Goal: Task Accomplishment & Management: Manage account settings

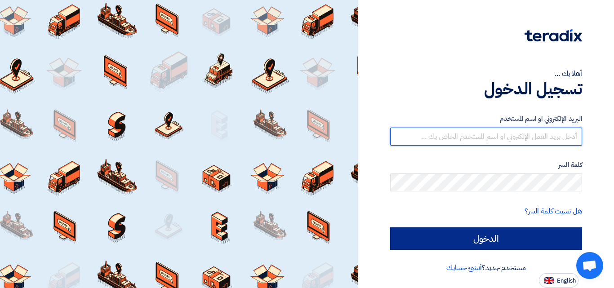
type input "[EMAIL_ADDRESS][DOMAIN_NAME]"
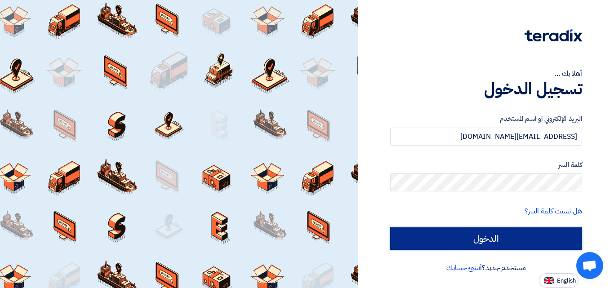
click at [529, 238] on input "الدخول" at bounding box center [486, 239] width 192 height 22
type input "Sign in"
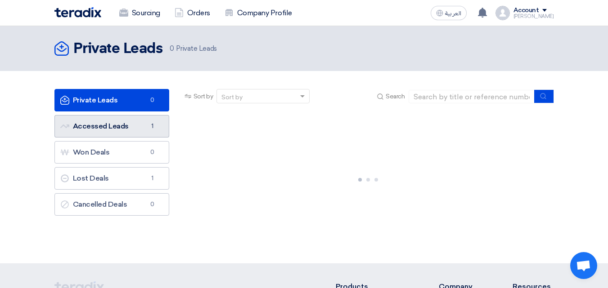
click at [143, 134] on link "Accessed Leads Accessed Leads 1" at bounding box center [111, 126] width 115 height 22
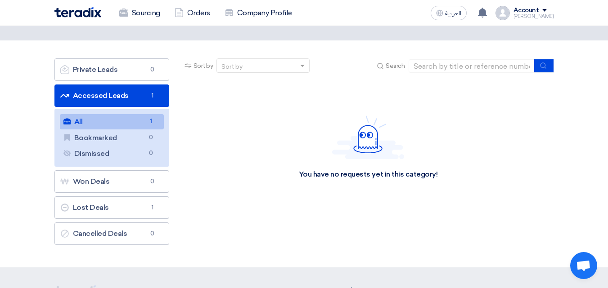
scroll to position [90, 0]
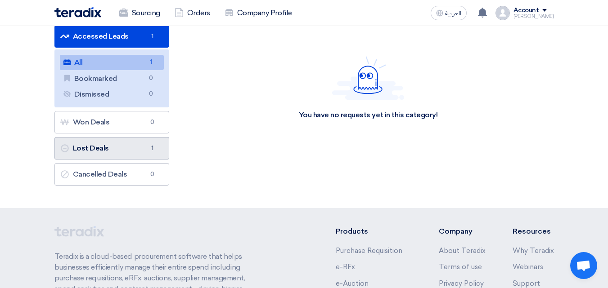
click at [141, 149] on link "Lost Deals Lost Deals 1" at bounding box center [111, 148] width 115 height 22
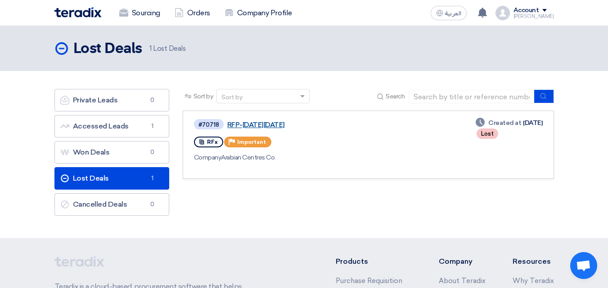
click at [301, 125] on link "RFP-[DATE][DATE]" at bounding box center [339, 125] width 225 height 8
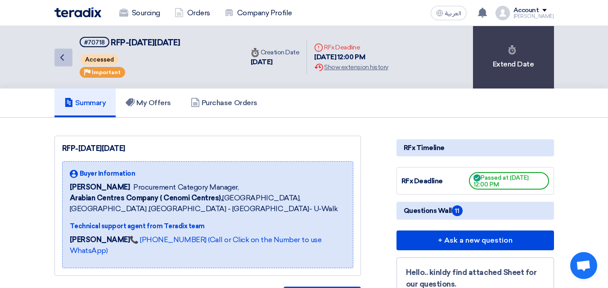
click at [65, 58] on icon "Back" at bounding box center [62, 57] width 11 height 11
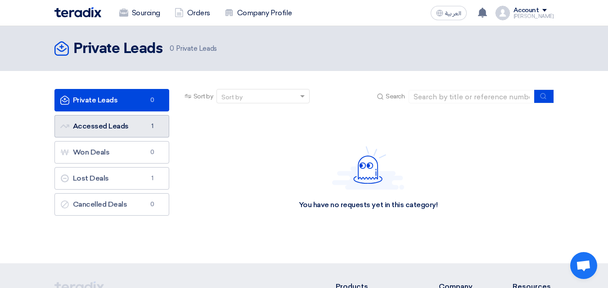
click at [88, 135] on link "Accessed Leads Accessed Leads 1" at bounding box center [111, 126] width 115 height 22
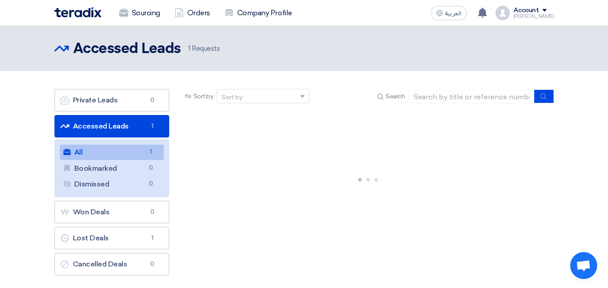
click at [125, 154] on link "All All 1" at bounding box center [112, 152] width 104 height 15
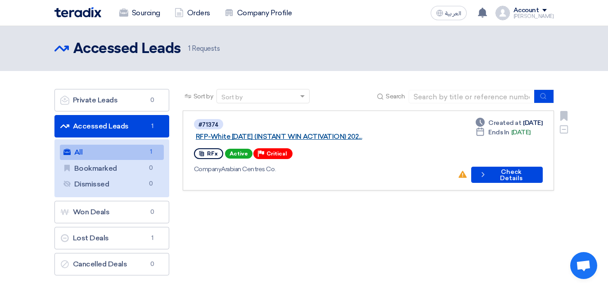
click at [281, 133] on link "RFP-White [DATE] (INSTANT WIN ACTIVATION) 202..." at bounding box center [308, 137] width 225 height 8
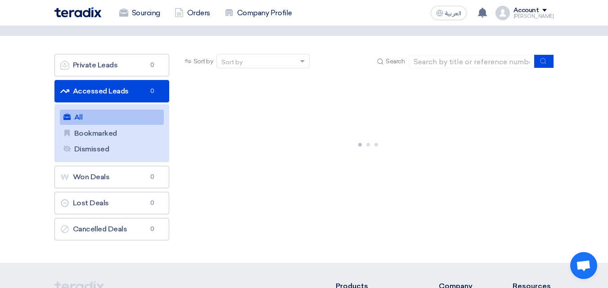
scroll to position [90, 0]
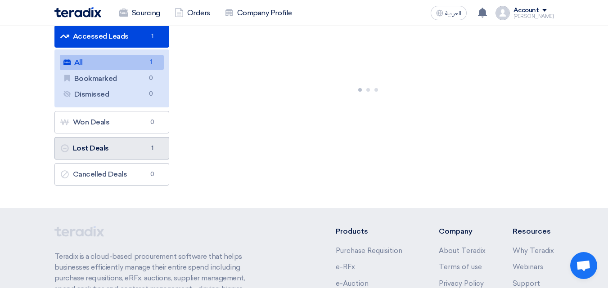
click at [102, 152] on link "Lost Deals Lost Deals 1" at bounding box center [111, 148] width 115 height 22
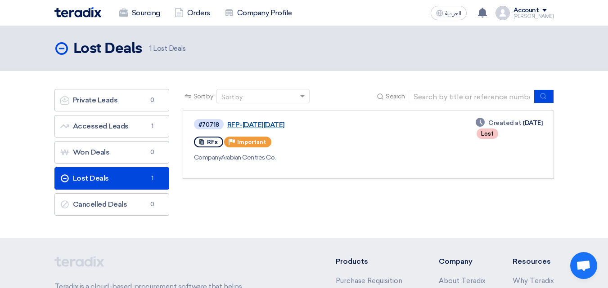
click at [278, 124] on link "RFP-[DATE][DATE]" at bounding box center [339, 125] width 225 height 8
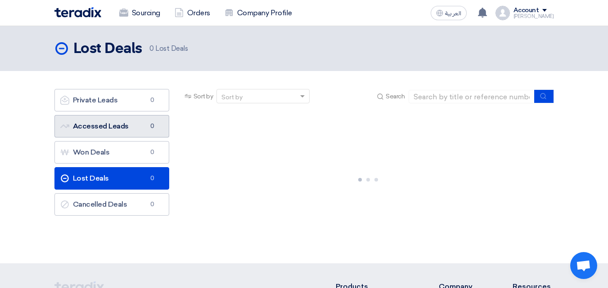
click at [138, 129] on link "Accessed Leads Accessed Leads 0" at bounding box center [111, 126] width 115 height 22
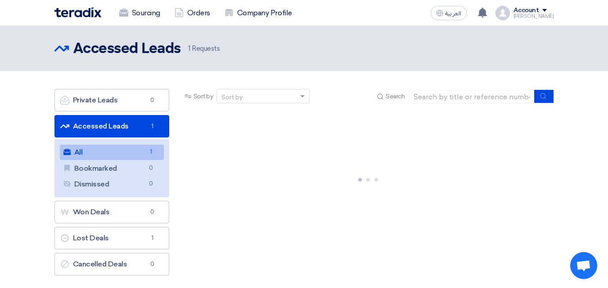
click at [107, 155] on link "All All 1" at bounding box center [112, 152] width 104 height 15
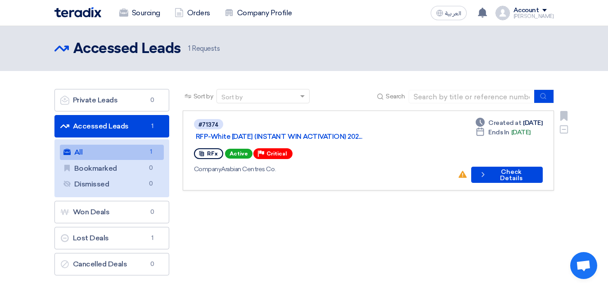
click at [251, 133] on link "RFP-White [DATE] (INSTANT WIN ACTIVATION) 202..." at bounding box center [308, 137] width 225 height 8
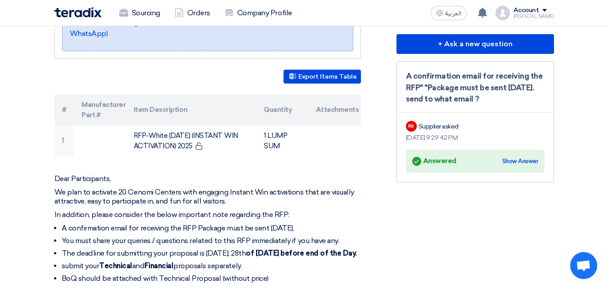
scroll to position [90, 0]
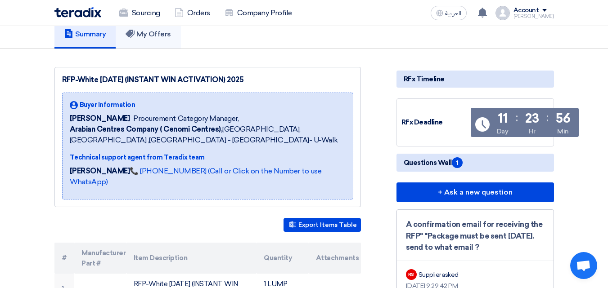
click at [171, 32] on h5 "My Offers" at bounding box center [147, 34] width 45 height 9
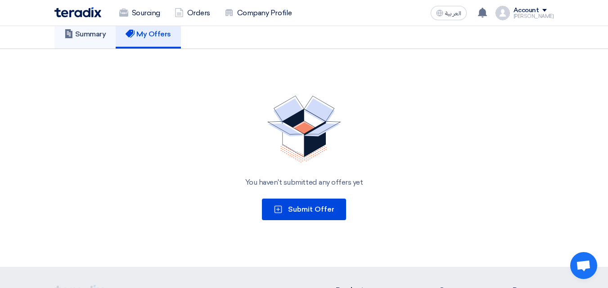
click at [107, 47] on link "Summary" at bounding box center [85, 34] width 62 height 29
